Goal: Information Seeking & Learning: Learn about a topic

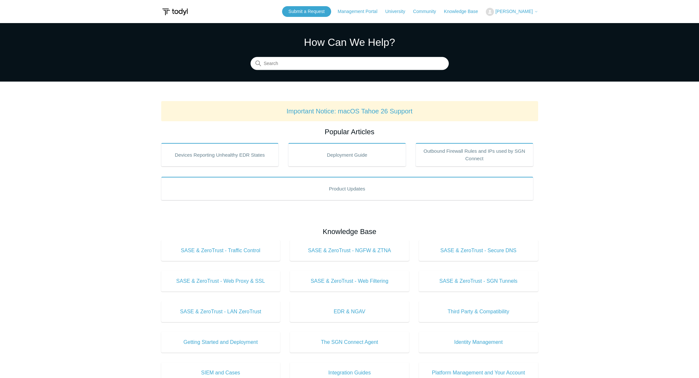
click at [84, 243] on main "Todyl Support Center How Can We Help? Search Important Notice: macOS Tahoe 26 S…" at bounding box center [349, 304] width 699 height 563
click at [329, 65] on input "Search" at bounding box center [350, 63] width 198 height 13
type input "i"
type input "tunnel"
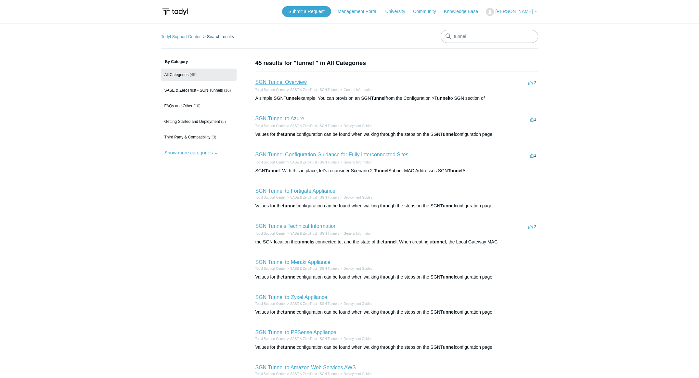
click at [283, 82] on link "SGN Tunnel Overview" at bounding box center [281, 82] width 51 height 6
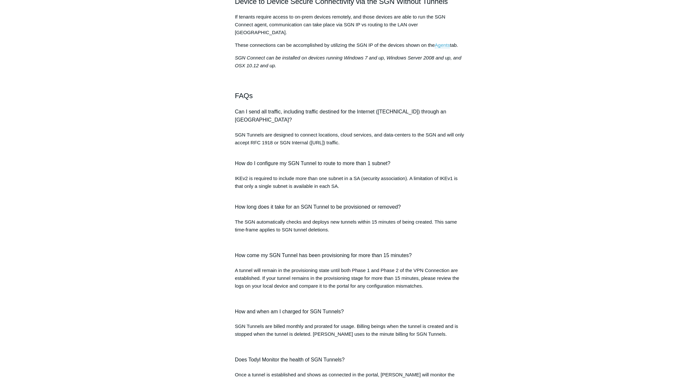
scroll to position [561, 0]
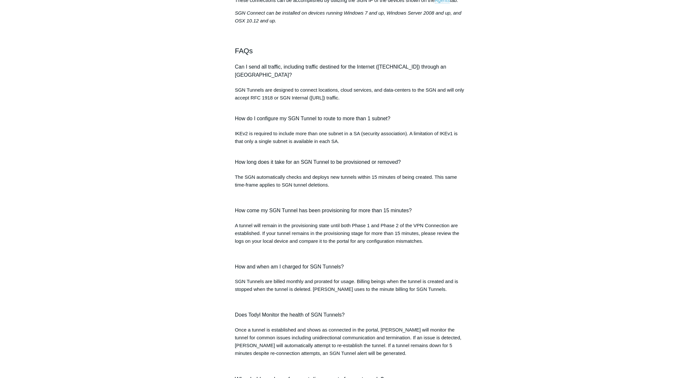
click at [528, 132] on div "Articles in this section SGN Tunnel Overview SGN Tunnels Technical Information …" at bounding box center [349, 149] width 377 height 1305
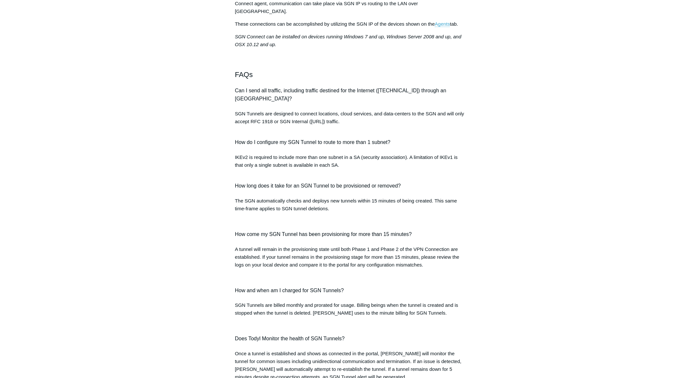
scroll to position [534, 0]
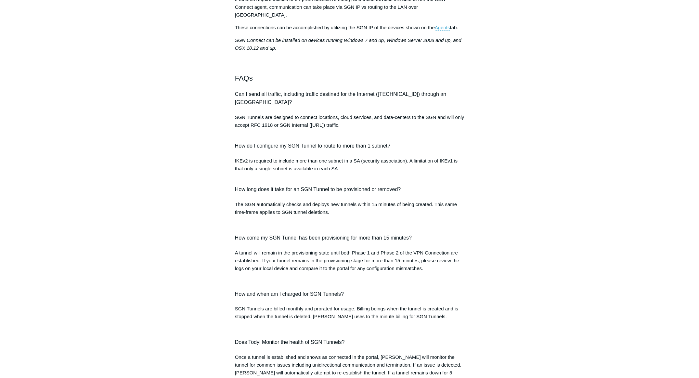
click at [532, 133] on div "Articles in this section SGN Tunnel Overview SGN Tunnels Technical Information …" at bounding box center [349, 177] width 377 height 1305
click at [528, 144] on div "Articles in this section SGN Tunnel Overview SGN Tunnels Technical Information …" at bounding box center [349, 177] width 377 height 1305
